Goal: Check status: Check status

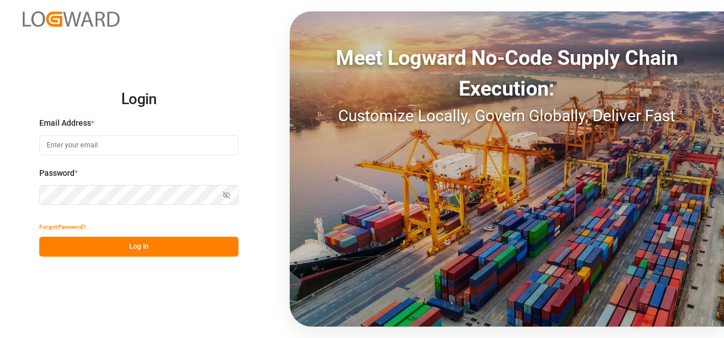
type input "[PERSON_NAME][EMAIL_ADDRESS][PERSON_NAME][DOMAIN_NAME]"
click at [142, 243] on button "Log In" at bounding box center [138, 247] width 199 height 20
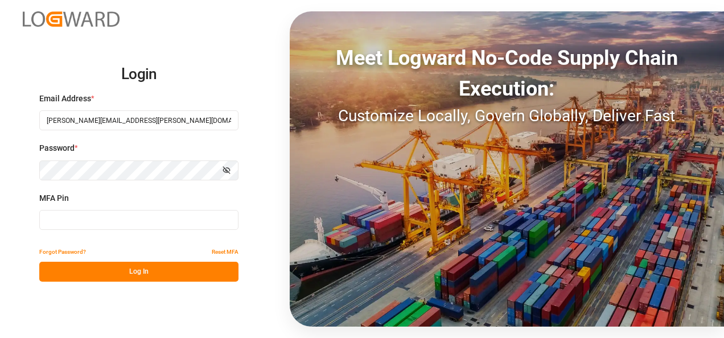
click at [83, 220] on input at bounding box center [138, 220] width 199 height 20
type input "568432"
click at [119, 273] on button "Log In" at bounding box center [138, 272] width 199 height 20
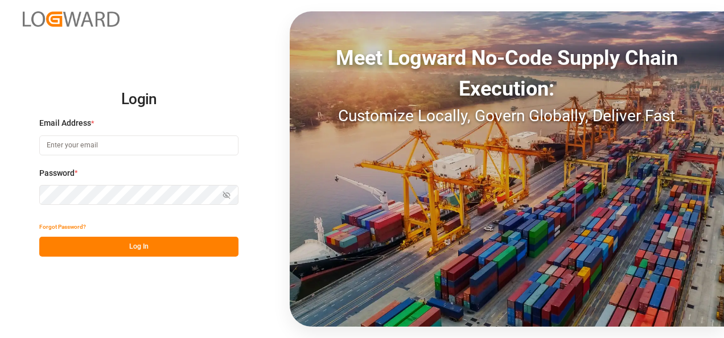
type input "[PERSON_NAME][EMAIL_ADDRESS][PERSON_NAME][DOMAIN_NAME]"
click at [129, 252] on button "Log In" at bounding box center [138, 247] width 199 height 20
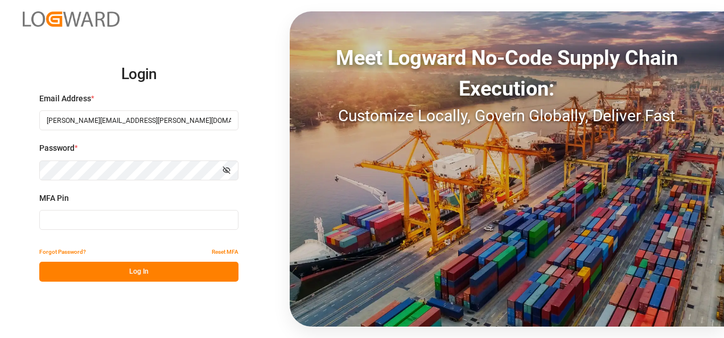
click at [121, 221] on input at bounding box center [138, 220] width 199 height 20
type input "131678"
click at [113, 269] on button "Log In" at bounding box center [138, 272] width 199 height 20
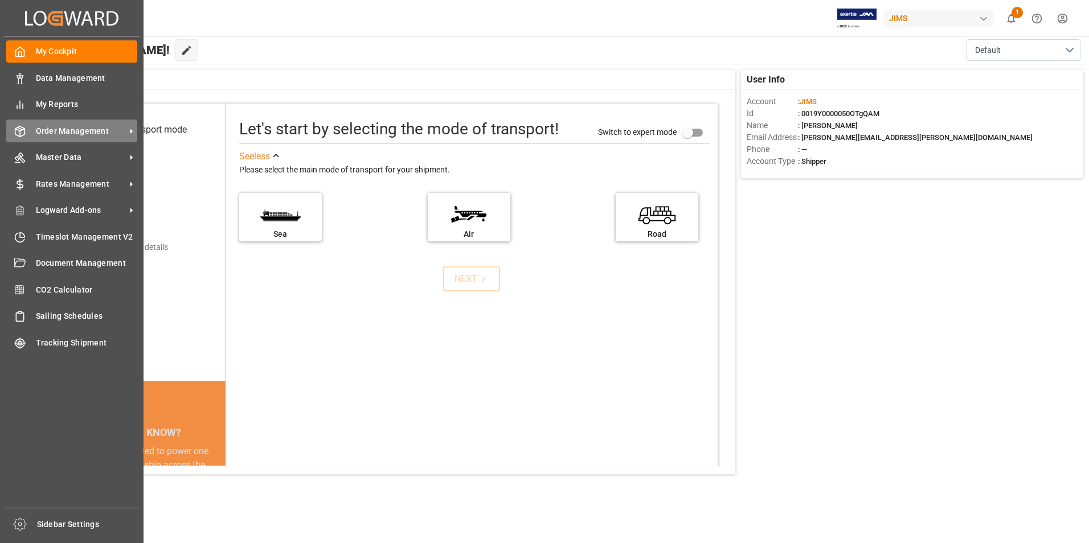
click at [84, 126] on span "Order Management" at bounding box center [81, 131] width 90 height 12
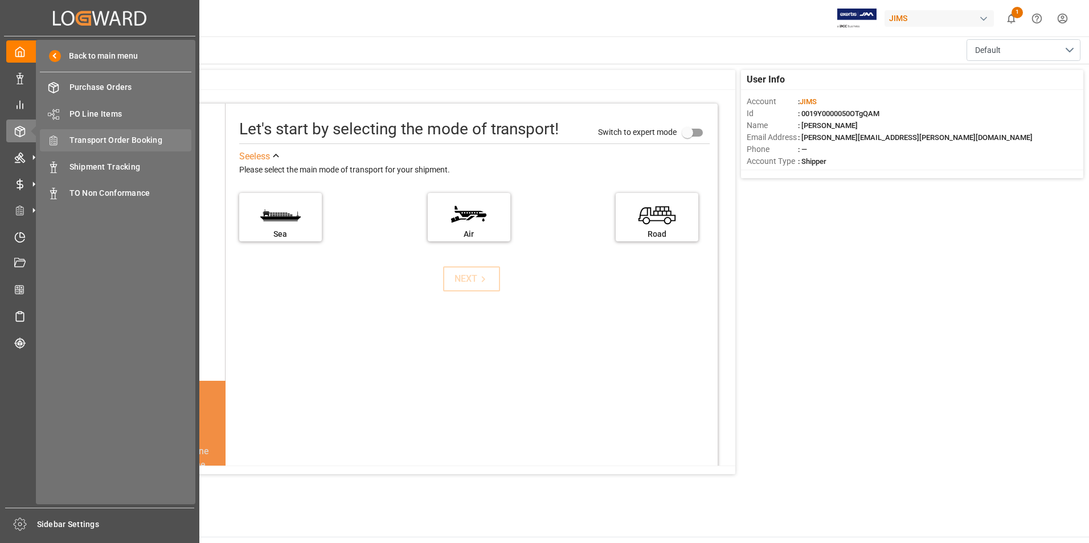
click at [139, 140] on span "Transport Order Booking" at bounding box center [130, 140] width 122 height 12
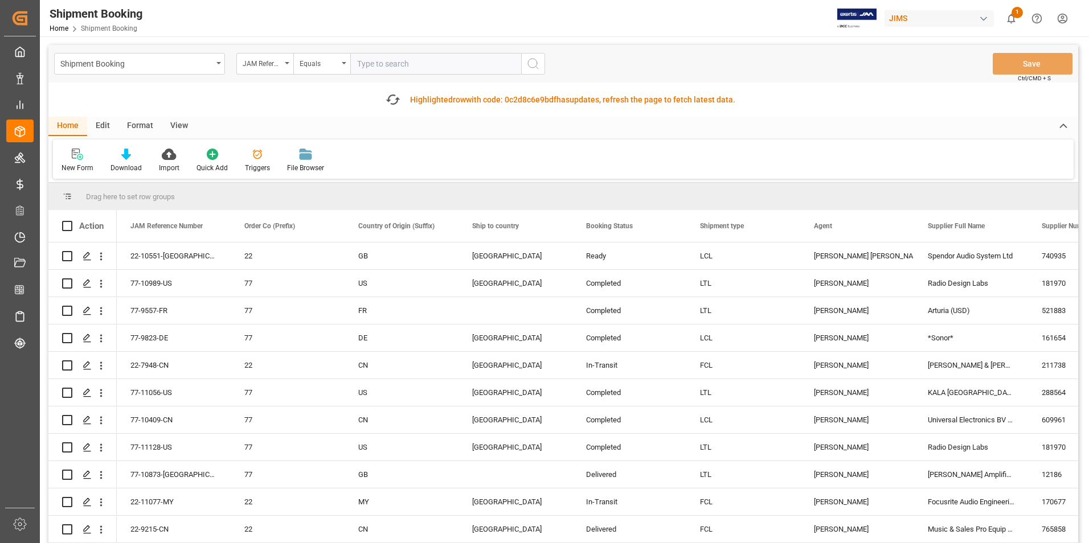
click at [377, 62] on input "text" at bounding box center [435, 64] width 171 height 22
paste input "22-10670-[GEOGRAPHIC_DATA]"
type input "22-10670-[GEOGRAPHIC_DATA]"
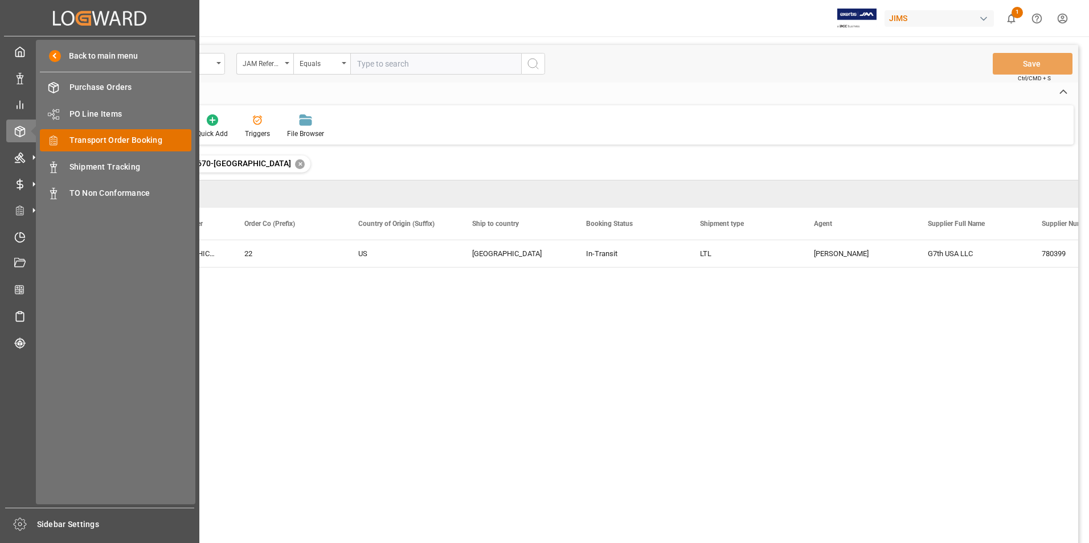
click at [118, 138] on span "Transport Order Booking" at bounding box center [130, 140] width 122 height 12
